Goal: Book appointment/travel/reservation

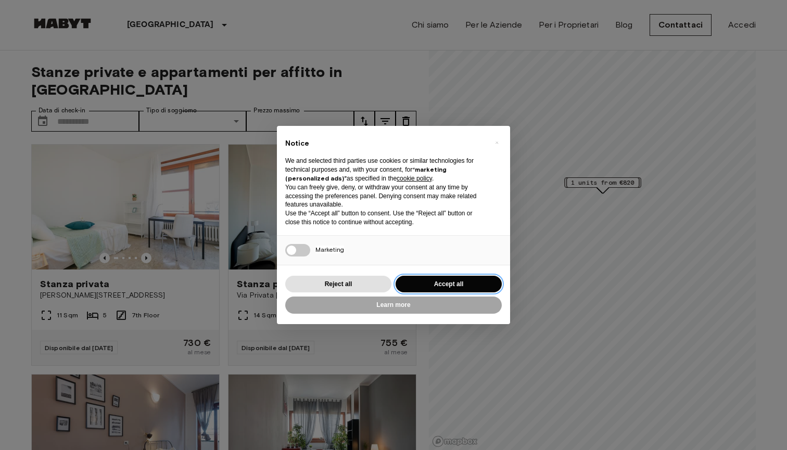
click at [423, 282] on button "Accept all" at bounding box center [449, 284] width 106 height 17
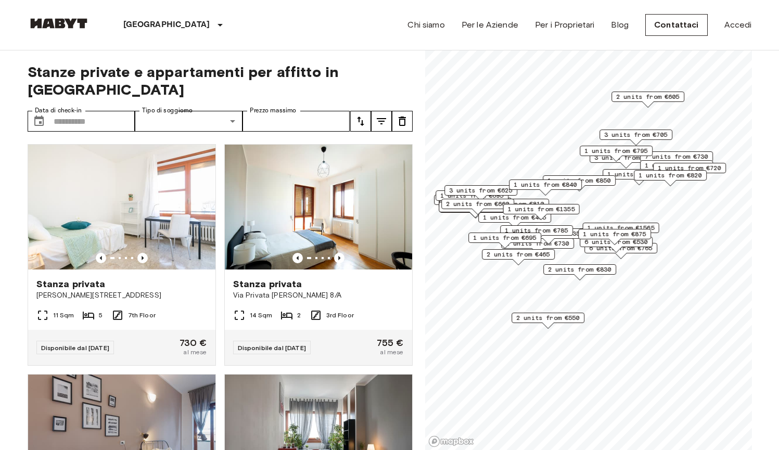
drag, startPoint x: 561, startPoint y: 245, endPoint x: 544, endPoint y: 263, distance: 25.4
click at [544, 263] on div "2 units from €465" at bounding box center [518, 257] width 73 height 16
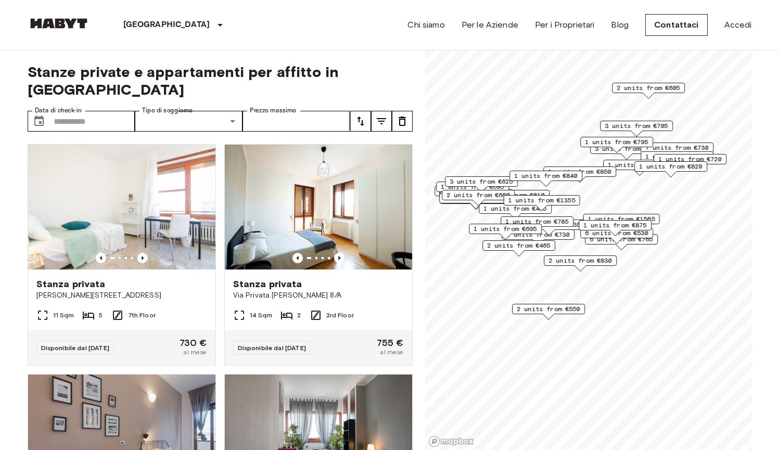
drag, startPoint x: 568, startPoint y: 271, endPoint x: 568, endPoint y: 263, distance: 7.8
click at [568, 263] on span "2 units from €830" at bounding box center [581, 260] width 64 height 9
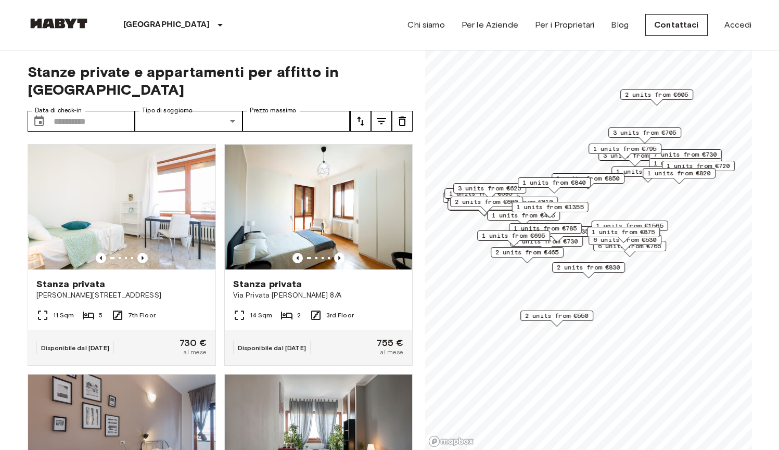
drag, startPoint x: 535, startPoint y: 254, endPoint x: 544, endPoint y: 260, distance: 10.7
click at [544, 260] on div "2 units from €465" at bounding box center [527, 255] width 73 height 16
click at [531, 252] on span "2 units from €465" at bounding box center [528, 252] width 64 height 9
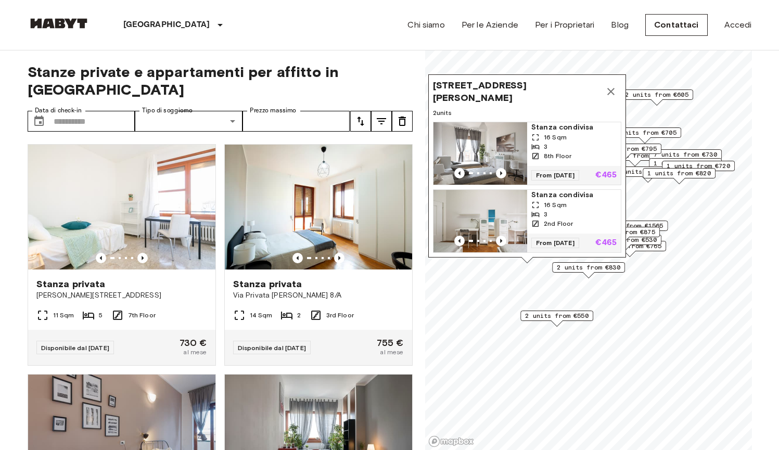
click at [505, 123] on img "Map marker" at bounding box center [481, 153] width 94 height 62
click at [609, 85] on icon "Map marker" at bounding box center [611, 91] width 12 height 12
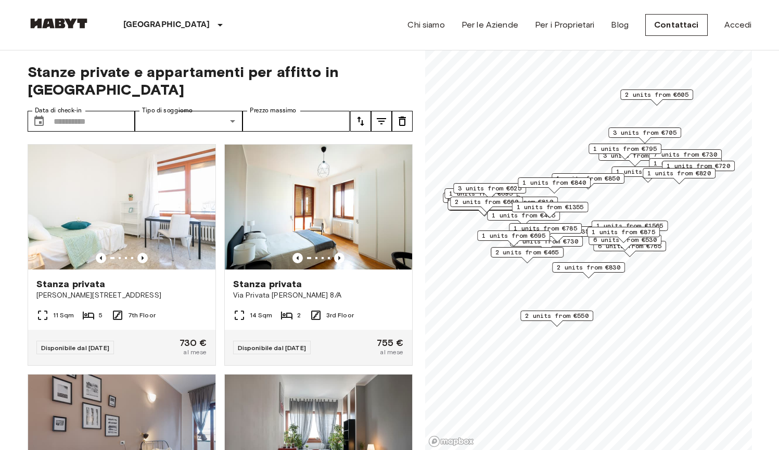
click at [507, 235] on span "1 units from €695" at bounding box center [514, 235] width 64 height 9
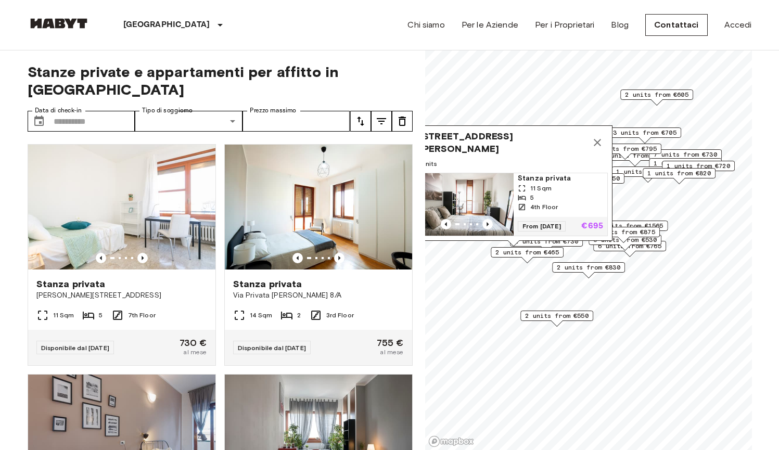
click at [470, 198] on img "Map marker" at bounding box center [467, 204] width 94 height 62
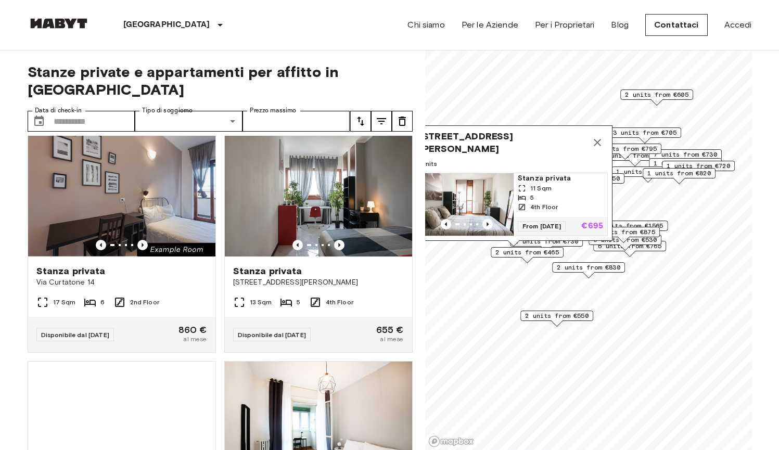
scroll to position [205, 0]
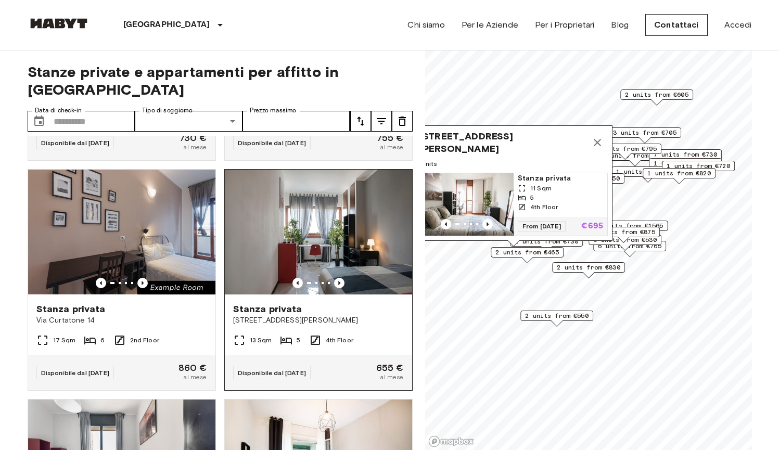
click at [286, 303] on span "Stanza privata" at bounding box center [267, 309] width 69 height 12
click at [600, 136] on icon "Map marker" at bounding box center [597, 142] width 12 height 12
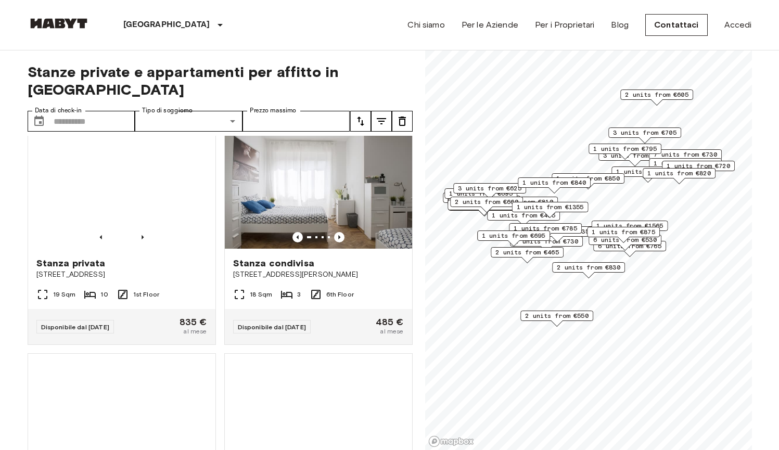
scroll to position [669, 0]
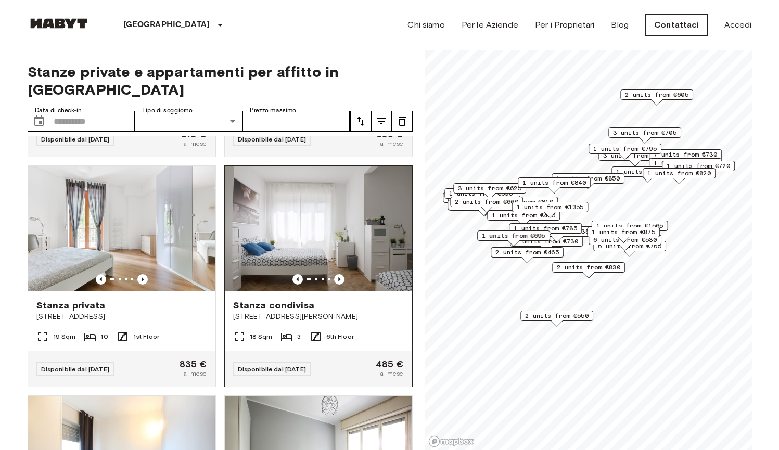
click at [343, 232] on img at bounding box center [318, 228] width 187 height 125
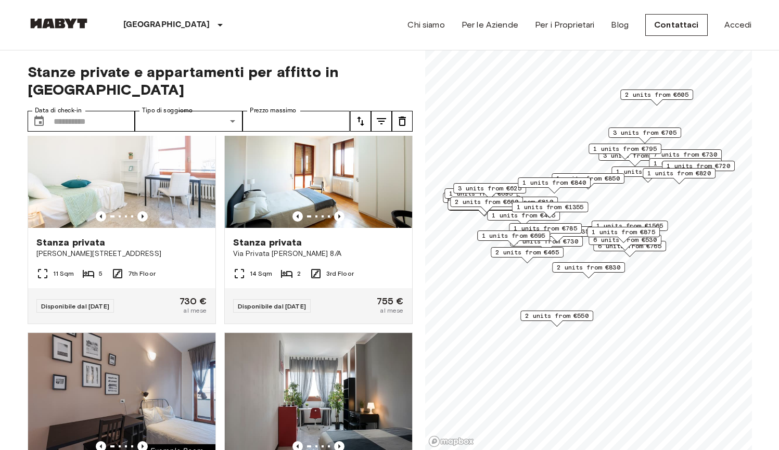
scroll to position [0, 0]
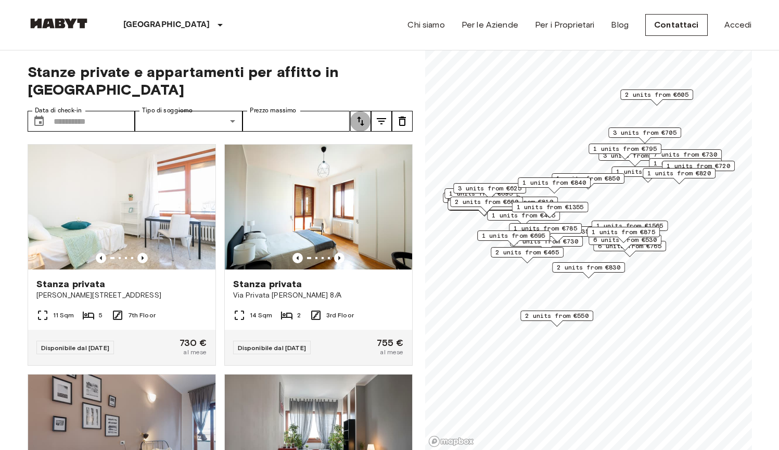
click at [360, 115] on icon "tune" at bounding box center [361, 121] width 12 height 12
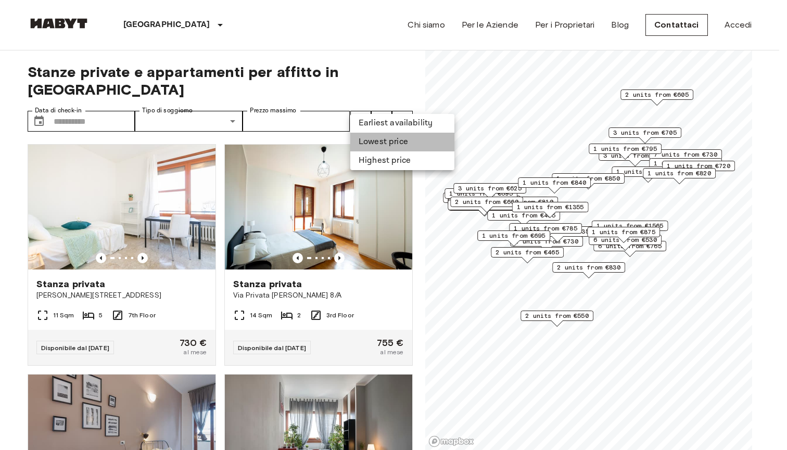
click at [371, 143] on li "Lowest price" at bounding box center [402, 142] width 104 height 19
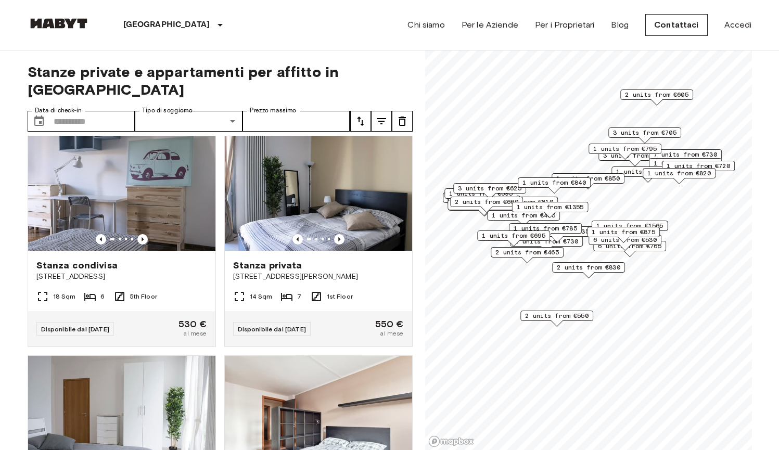
scroll to position [951, 0]
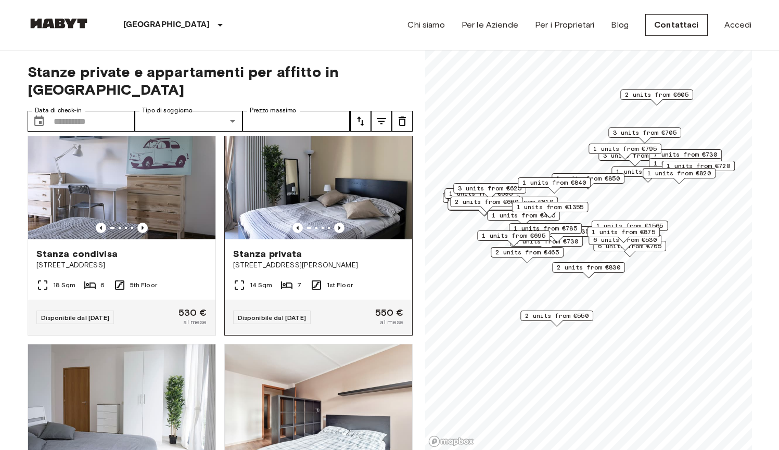
click at [306, 322] on span "Disponibile dal 01 Sep 25" at bounding box center [272, 318] width 68 height 8
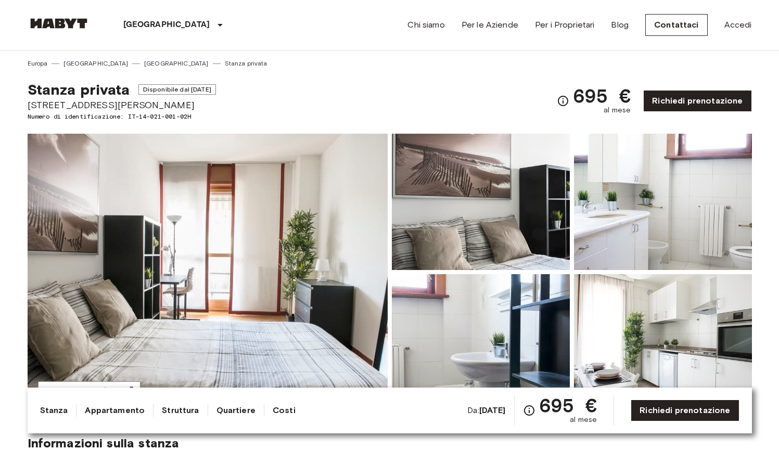
click at [506, 199] on img at bounding box center [481, 202] width 178 height 136
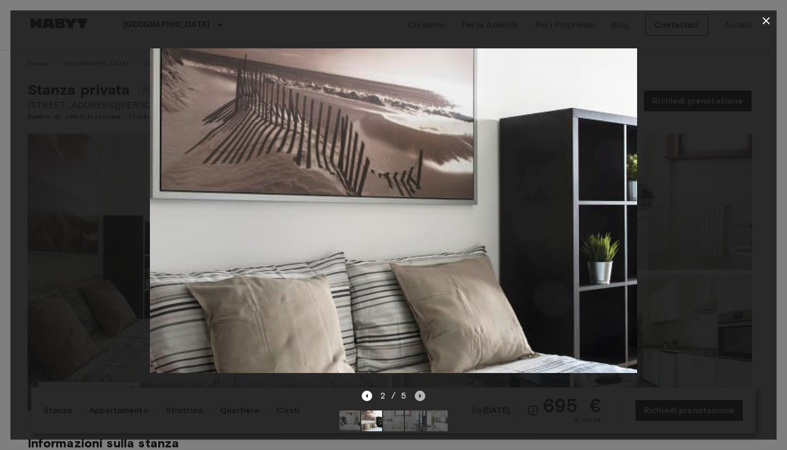
click at [421, 392] on icon "Next image" at bounding box center [420, 396] width 10 height 10
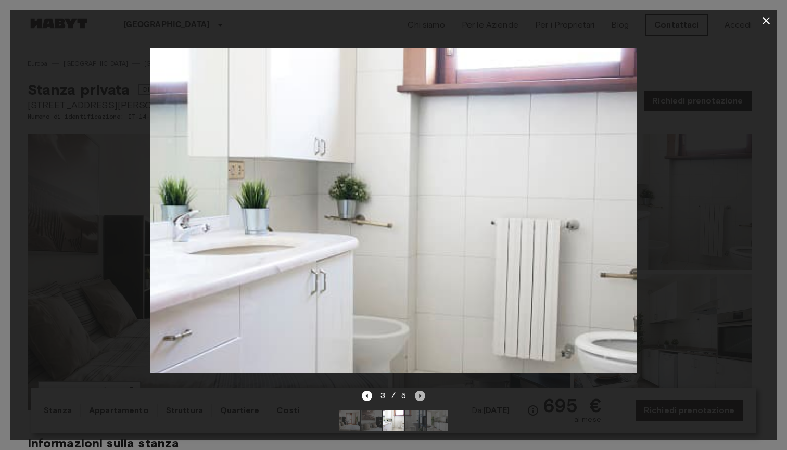
click at [421, 392] on icon "Next image" at bounding box center [420, 396] width 10 height 10
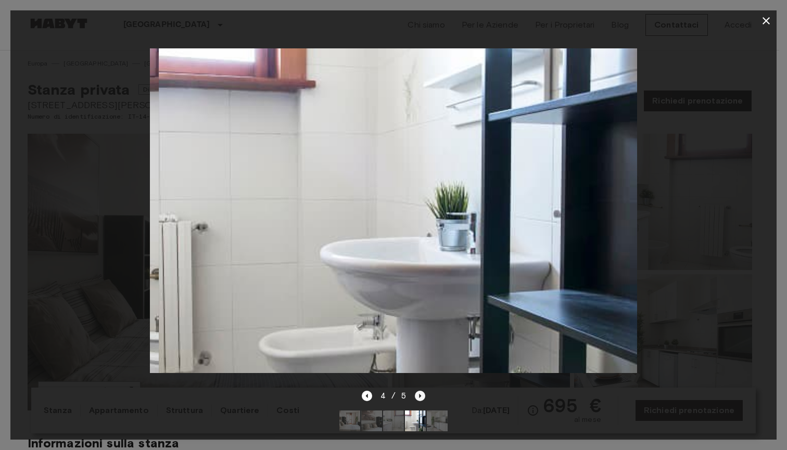
click at [421, 392] on icon "Next image" at bounding box center [420, 396] width 10 height 10
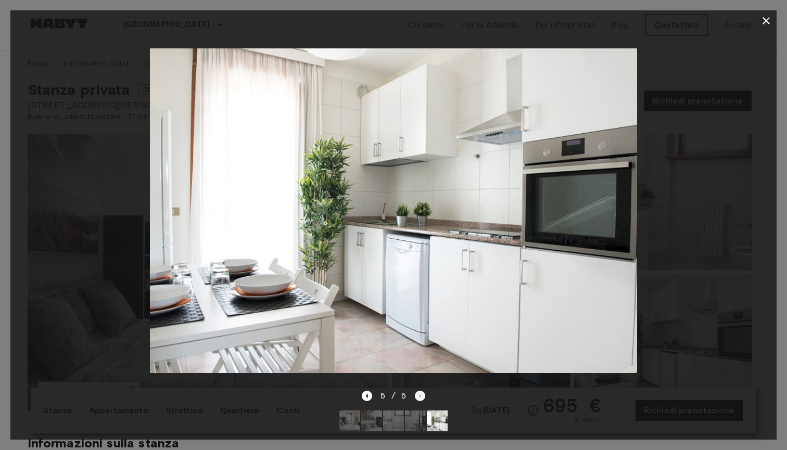
click at [421, 392] on div "5 / 5" at bounding box center [394, 396] width 64 height 12
click at [768, 20] on icon "button" at bounding box center [766, 21] width 12 height 12
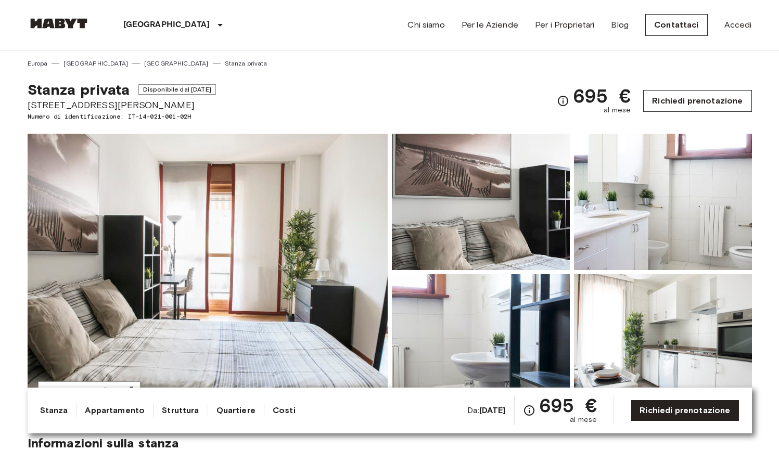
click at [674, 100] on link "Richiedi prenotazione" at bounding box center [698, 101] width 108 height 22
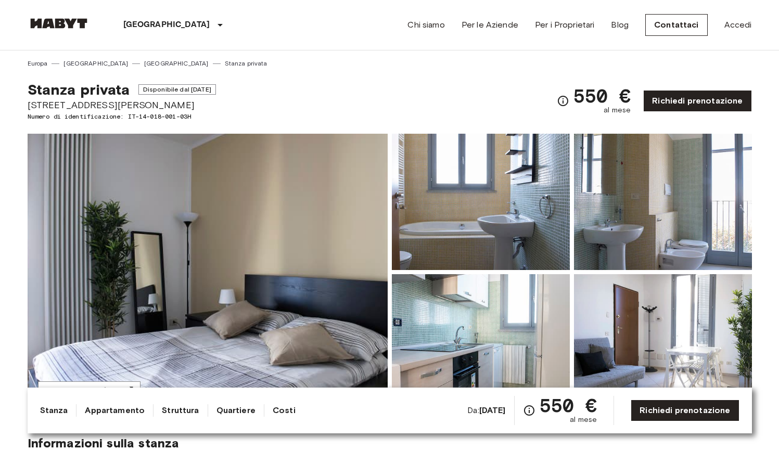
click at [276, 313] on img at bounding box center [208, 272] width 360 height 277
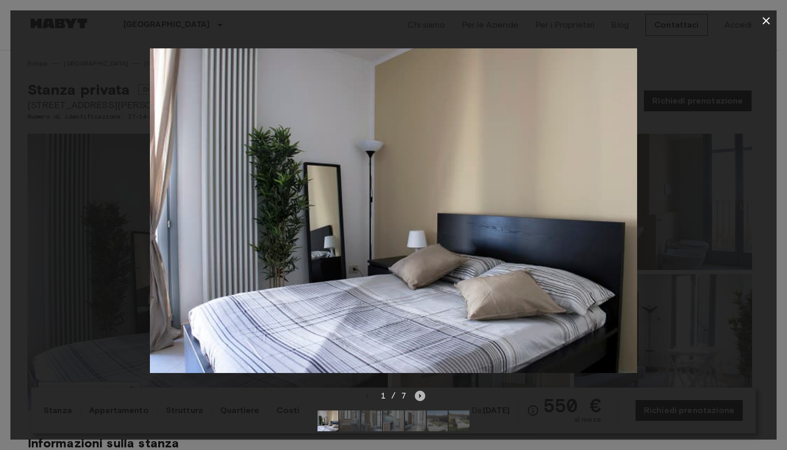
click at [421, 391] on icon "Next image" at bounding box center [420, 396] width 10 height 10
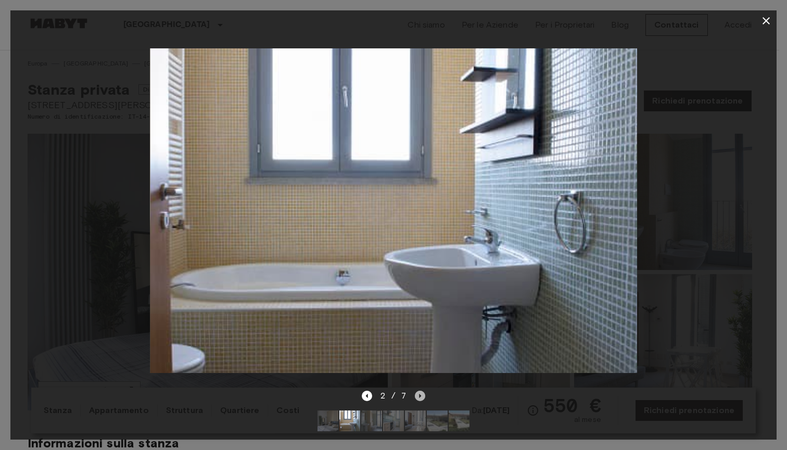
click at [421, 391] on icon "Next image" at bounding box center [420, 396] width 10 height 10
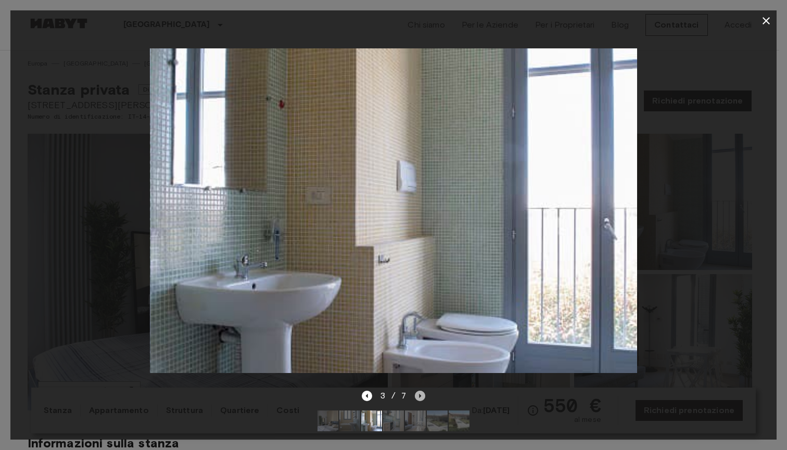
click at [421, 391] on icon "Next image" at bounding box center [420, 396] width 10 height 10
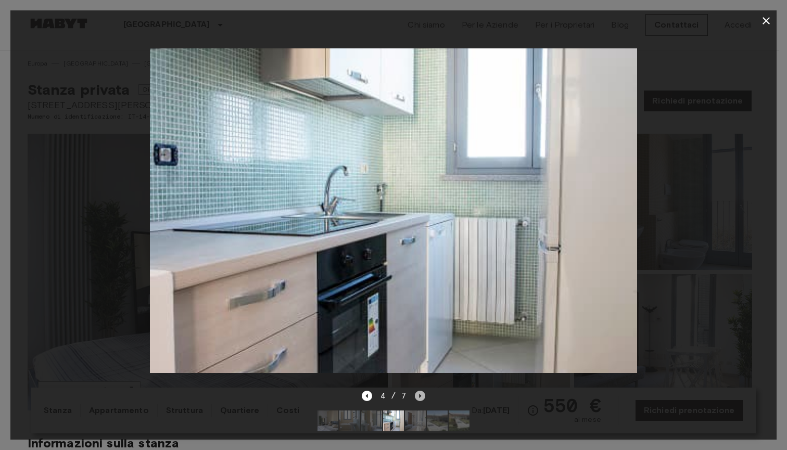
click at [421, 391] on icon "Next image" at bounding box center [420, 396] width 10 height 10
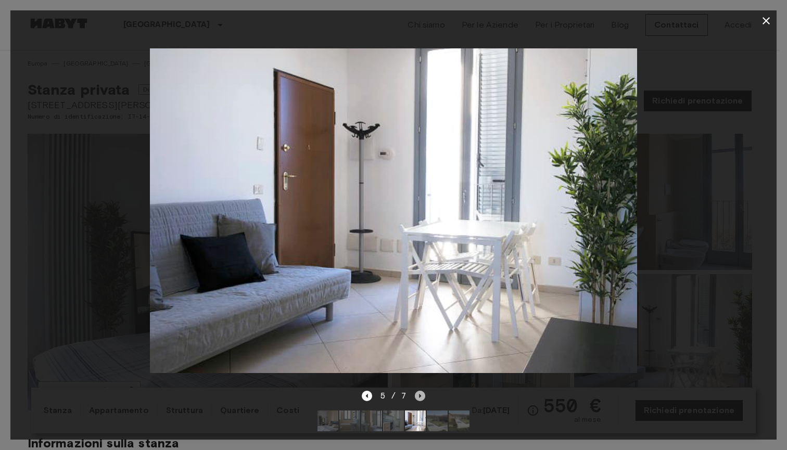
click at [421, 391] on icon "Next image" at bounding box center [420, 396] width 10 height 10
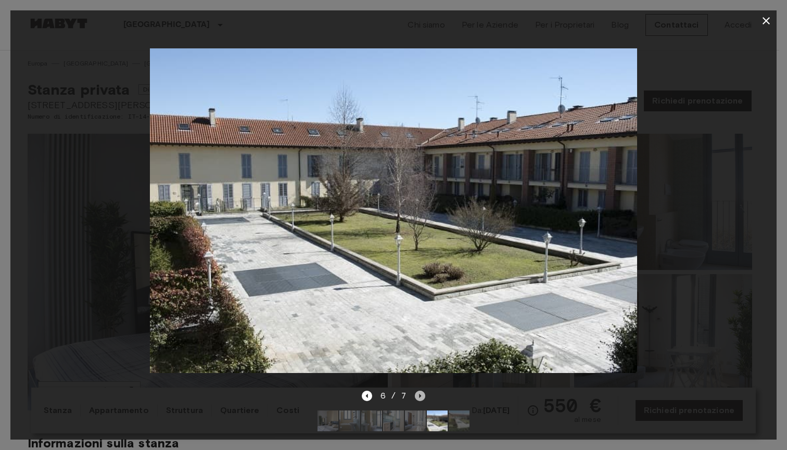
click at [421, 391] on icon "Next image" at bounding box center [420, 396] width 10 height 10
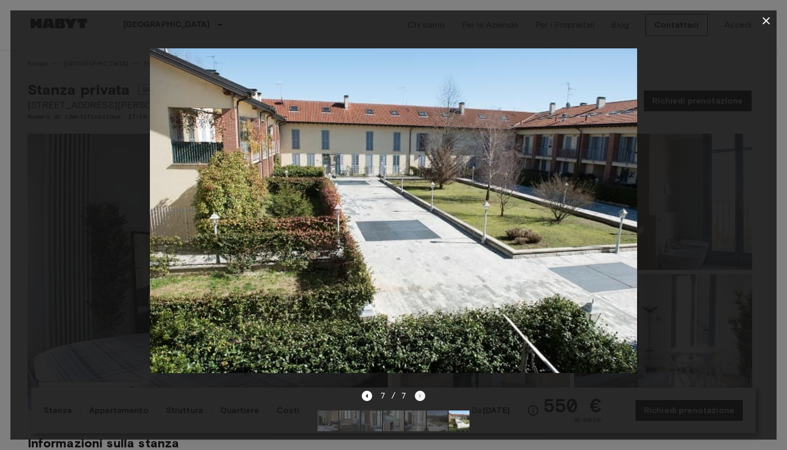
click at [421, 390] on div "7 / 7" at bounding box center [394, 396] width 64 height 12
click at [768, 21] on icon "button" at bounding box center [766, 21] width 12 height 12
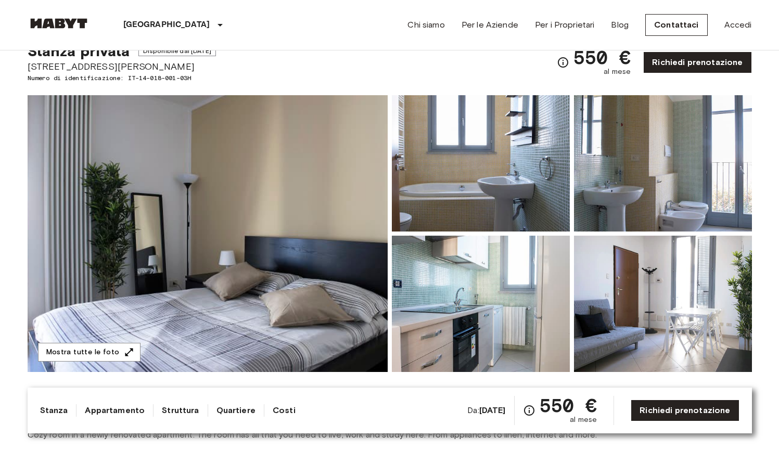
scroll to position [42, 0]
